Goal: Transaction & Acquisition: Purchase product/service

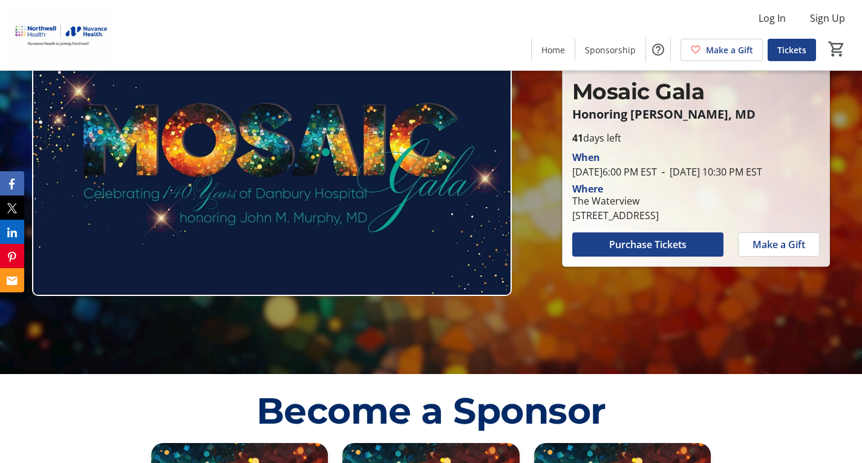
scroll to position [60, 0]
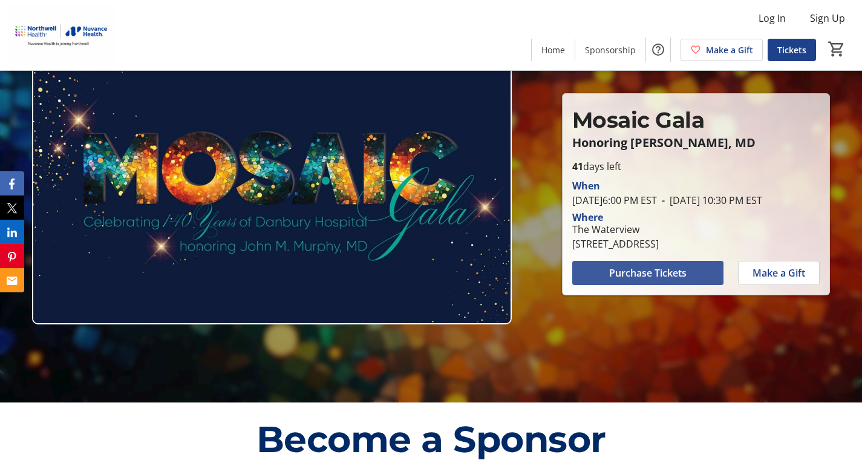
click at [639, 279] on span "Purchase Tickets" at bounding box center [647, 273] width 77 height 15
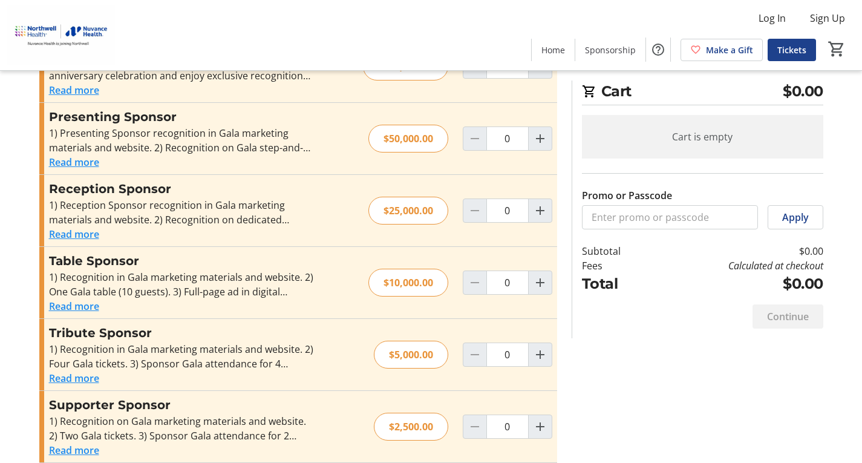
scroll to position [400, 0]
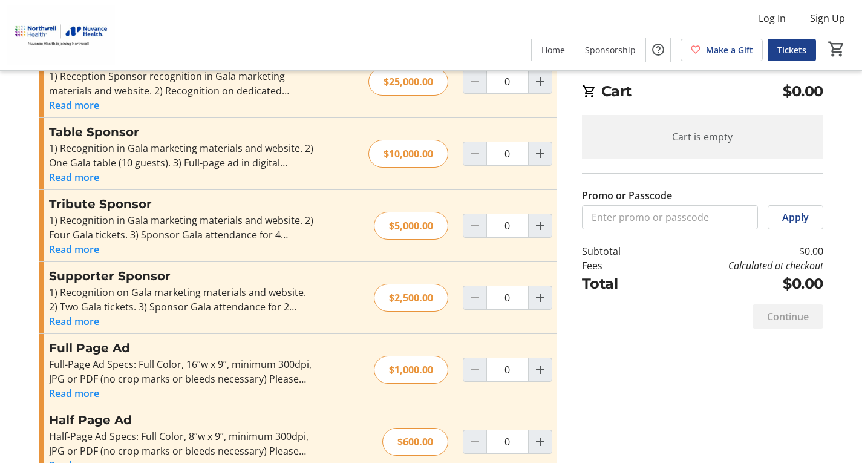
drag, startPoint x: 625, startPoint y: 428, endPoint x: 601, endPoint y: 371, distance: 61.6
click at [601, 371] on div "Promo or Passcode Apply Premium Ticket Premium ticket includes a listing in the…" at bounding box center [431, 96] width 798 height 792
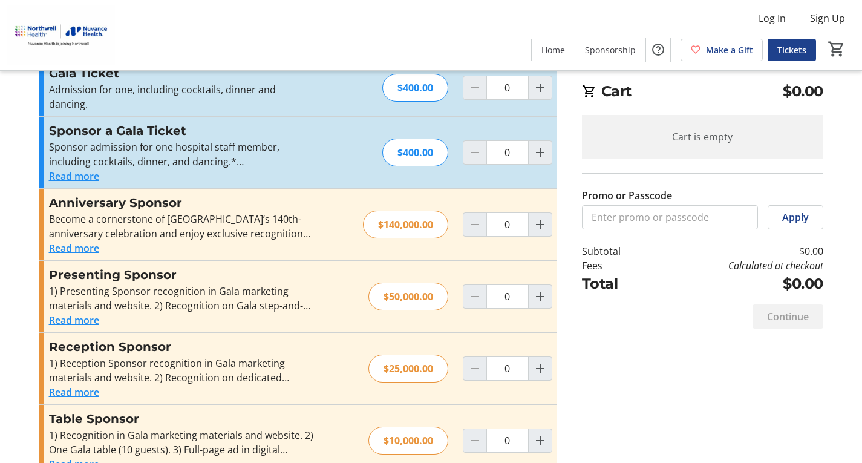
scroll to position [60, 0]
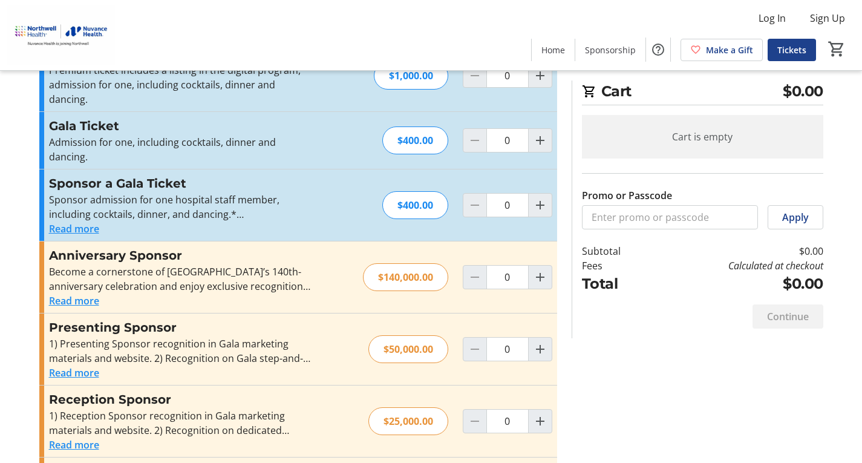
click at [657, 385] on div "Promo or Passcode Apply Premium Ticket Premium ticket includes a listing in the…" at bounding box center [431, 435] width 798 height 792
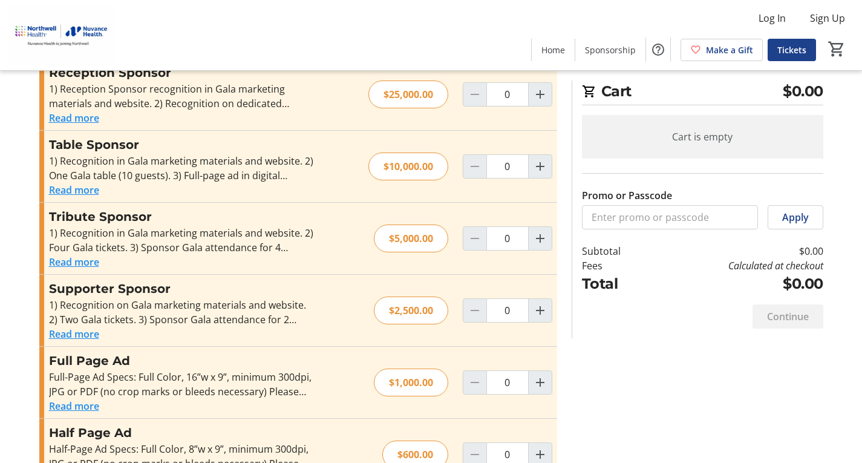
scroll to position [400, 0]
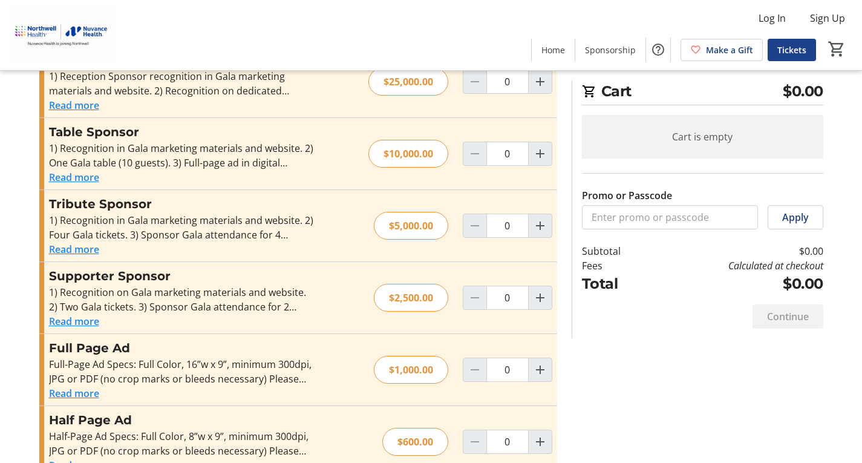
click at [642, 364] on div "Promo or Passcode Apply Premium Ticket Premium ticket includes a listing in the…" at bounding box center [431, 96] width 798 height 792
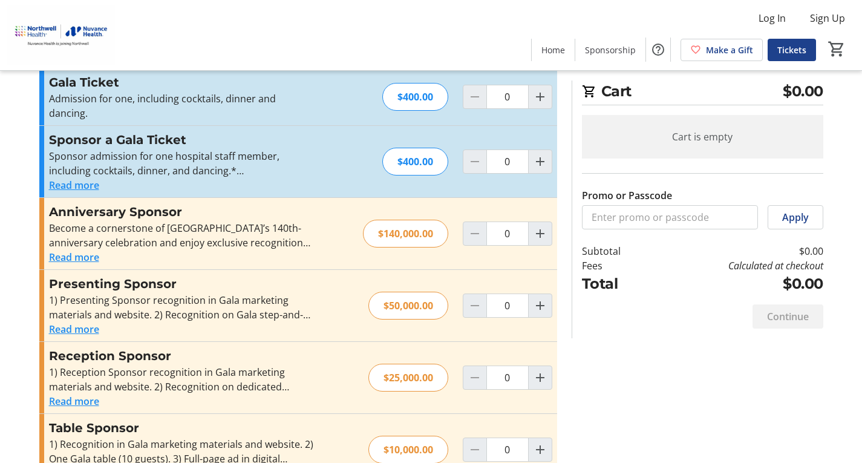
scroll to position [0, 0]
